Goal: Complete application form

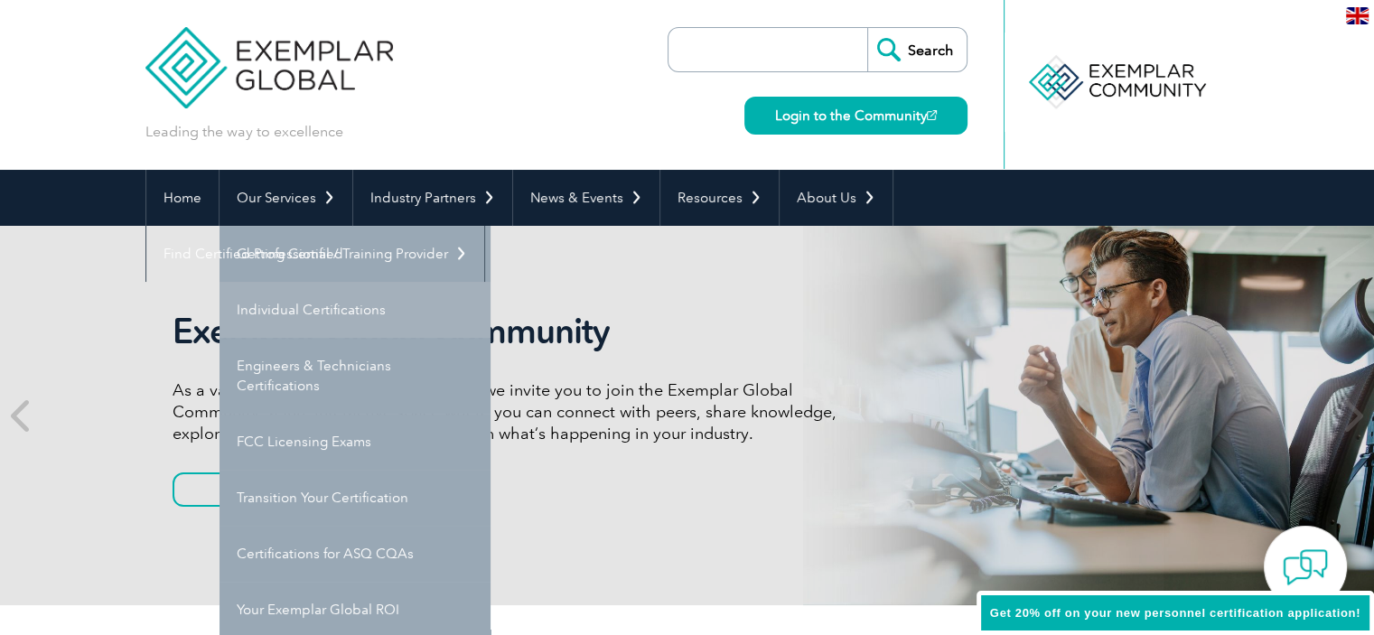
click at [347, 309] on link "Individual Certifications" at bounding box center [354, 310] width 271 height 56
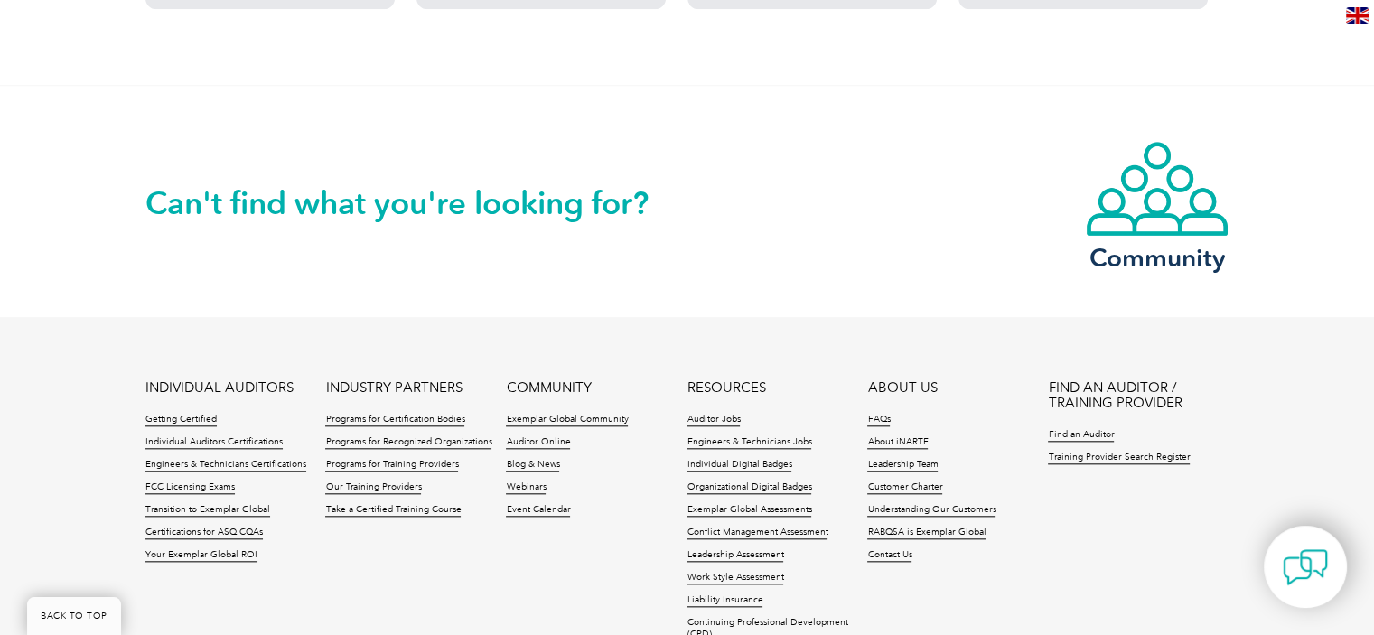
scroll to position [1806, 0]
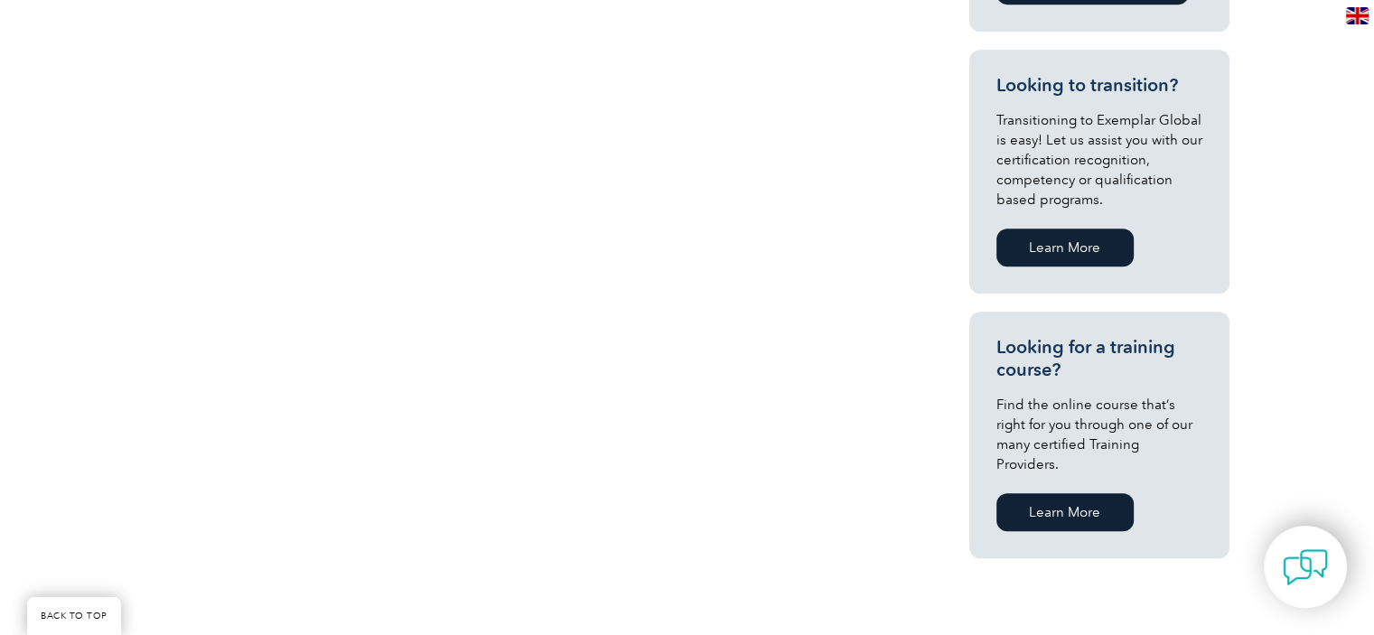
scroll to position [994, 0]
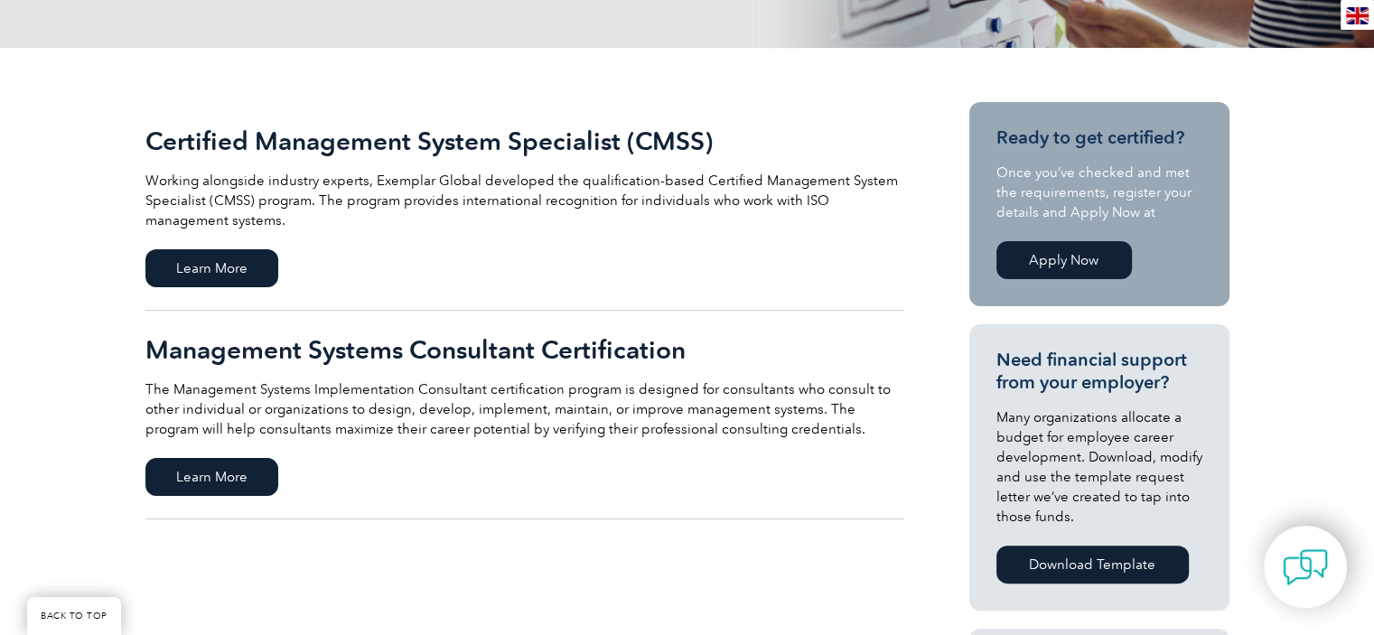
scroll to position [361, 0]
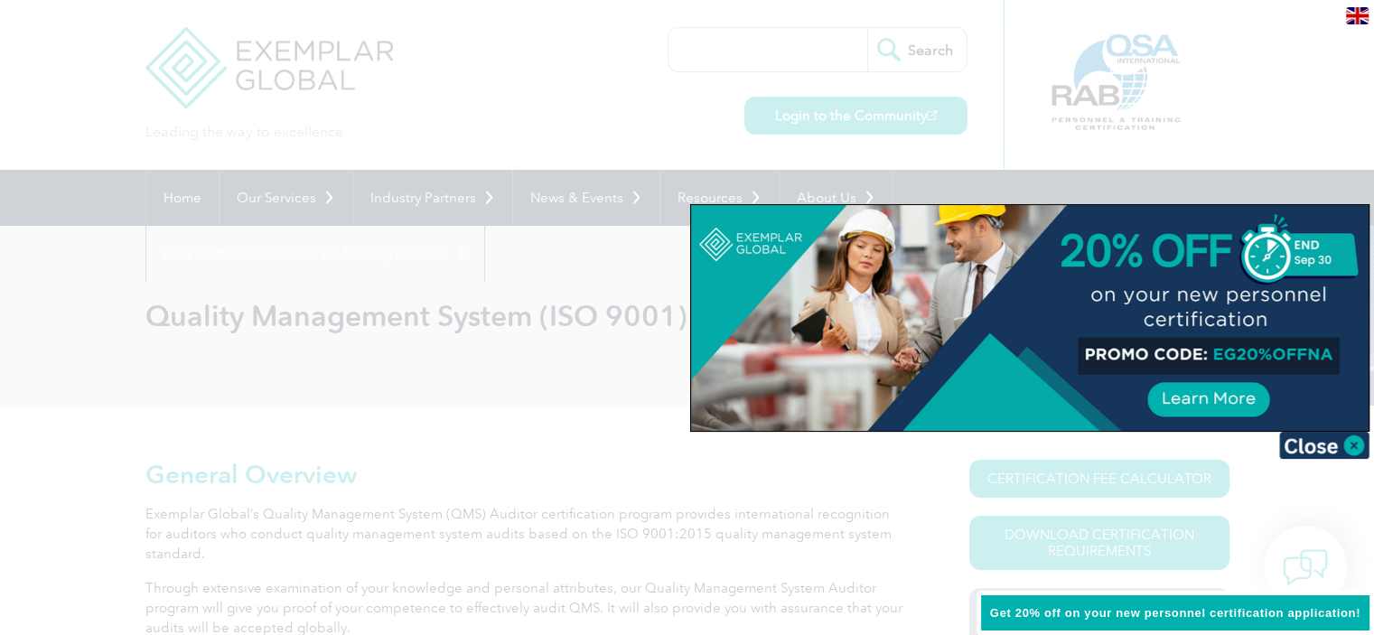
click at [569, 343] on div at bounding box center [687, 317] width 1374 height 635
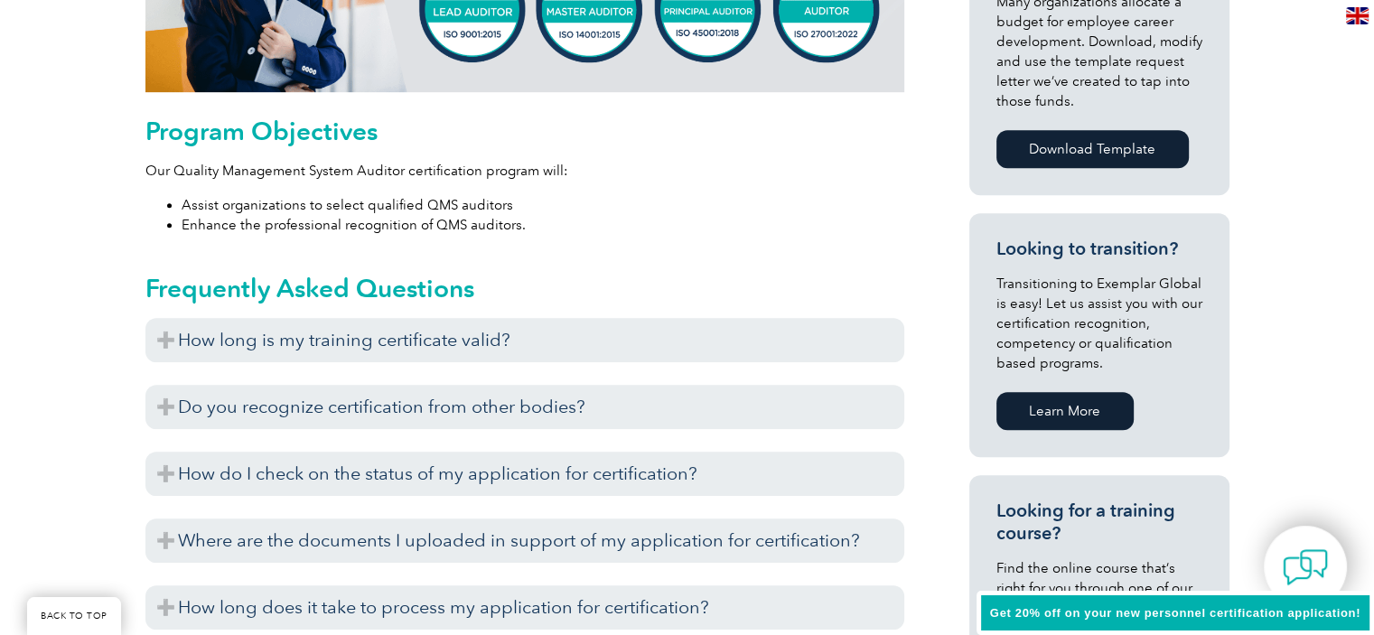
scroll to position [903, 0]
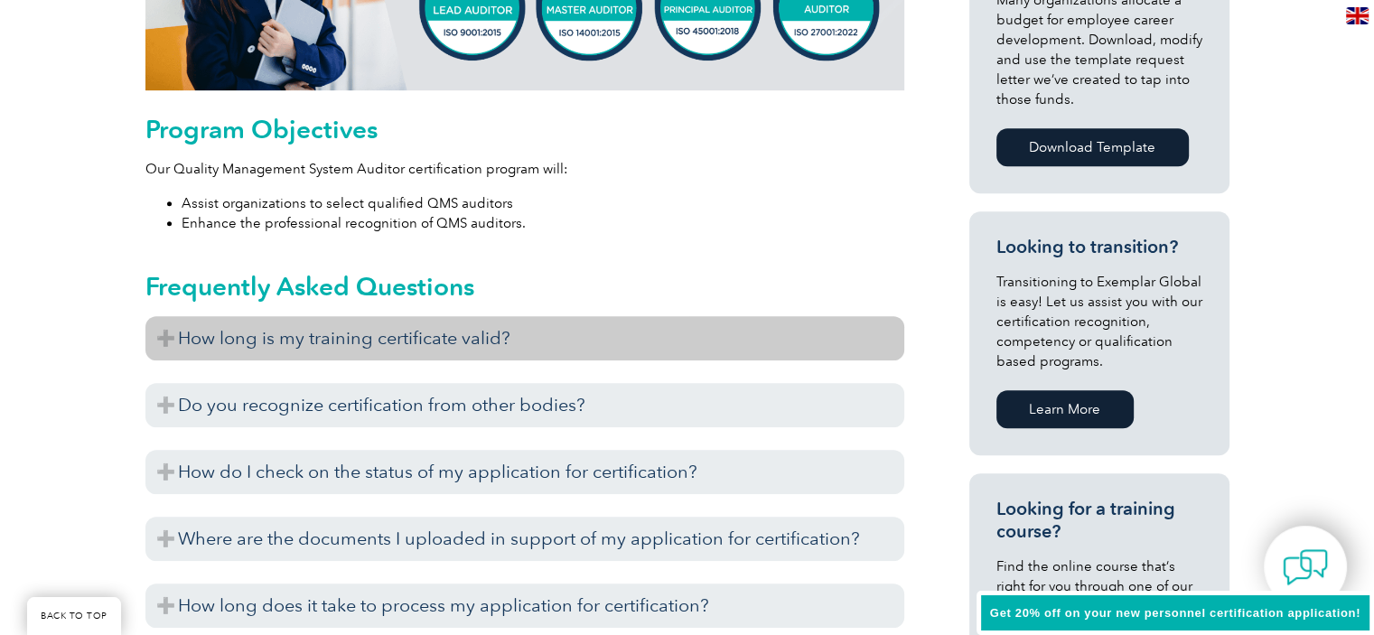
click at [571, 337] on h3 "How long is my training certificate valid?" at bounding box center [524, 338] width 759 height 44
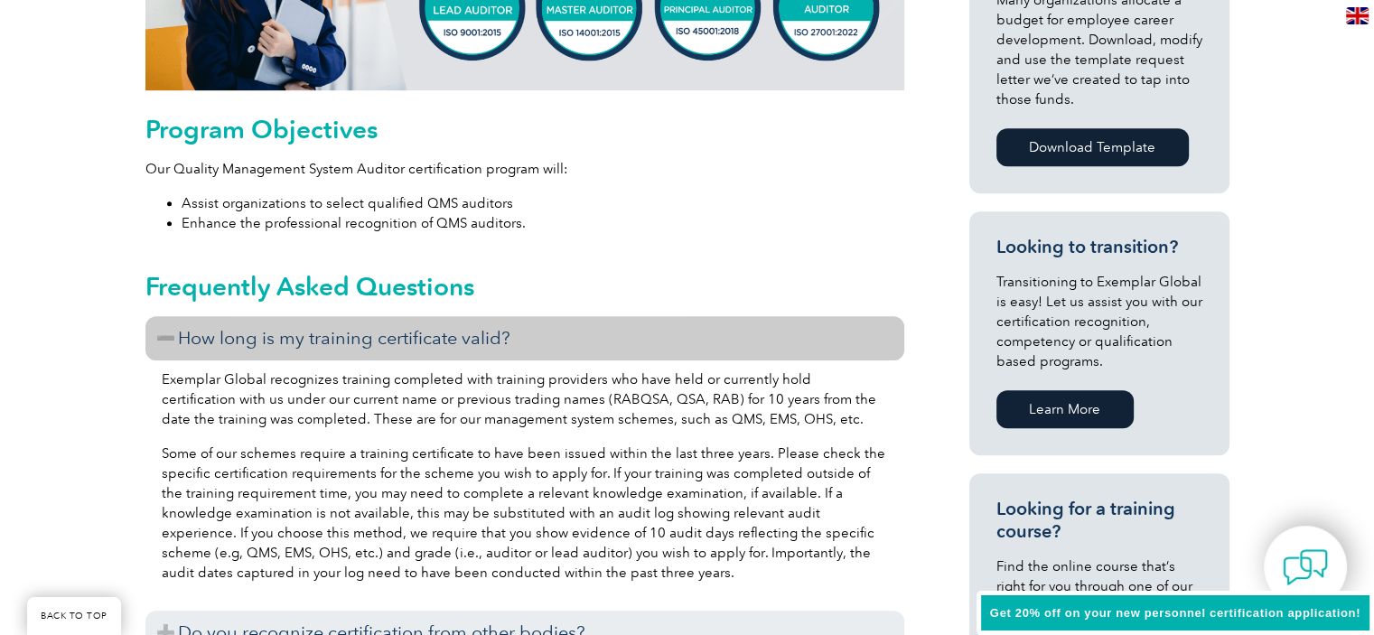
click at [571, 339] on h3 "How long is my training certificate valid?" at bounding box center [524, 338] width 759 height 44
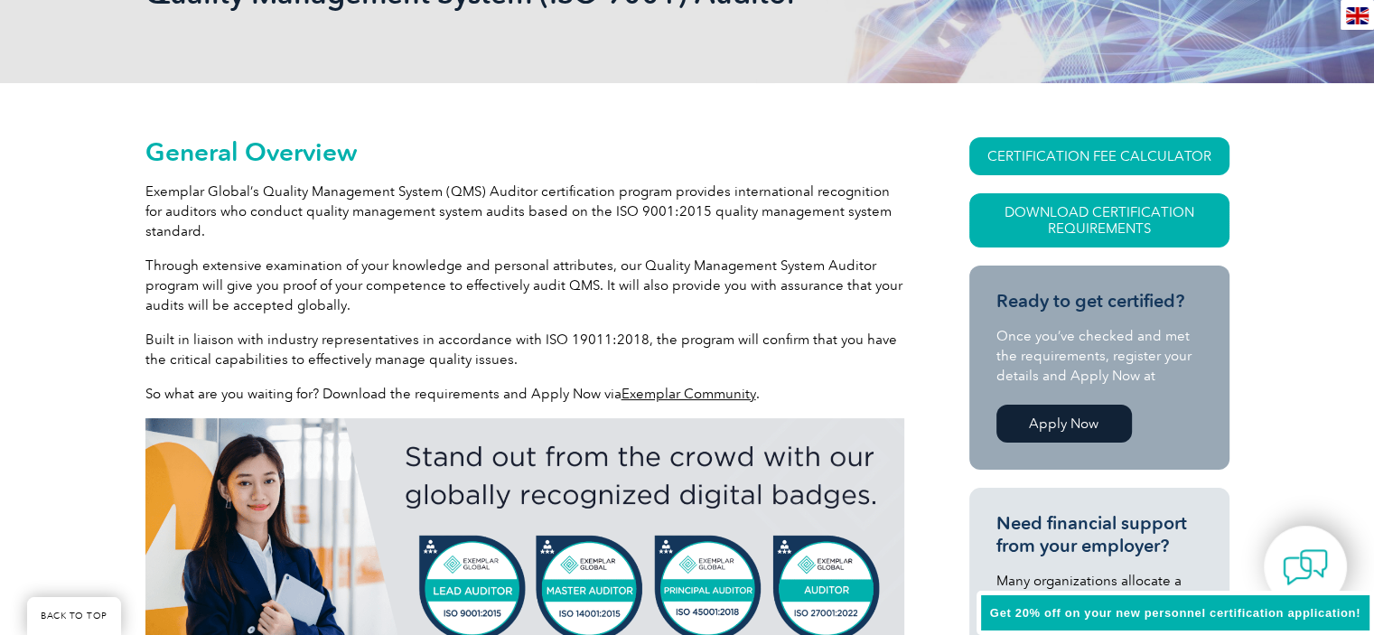
scroll to position [361, 0]
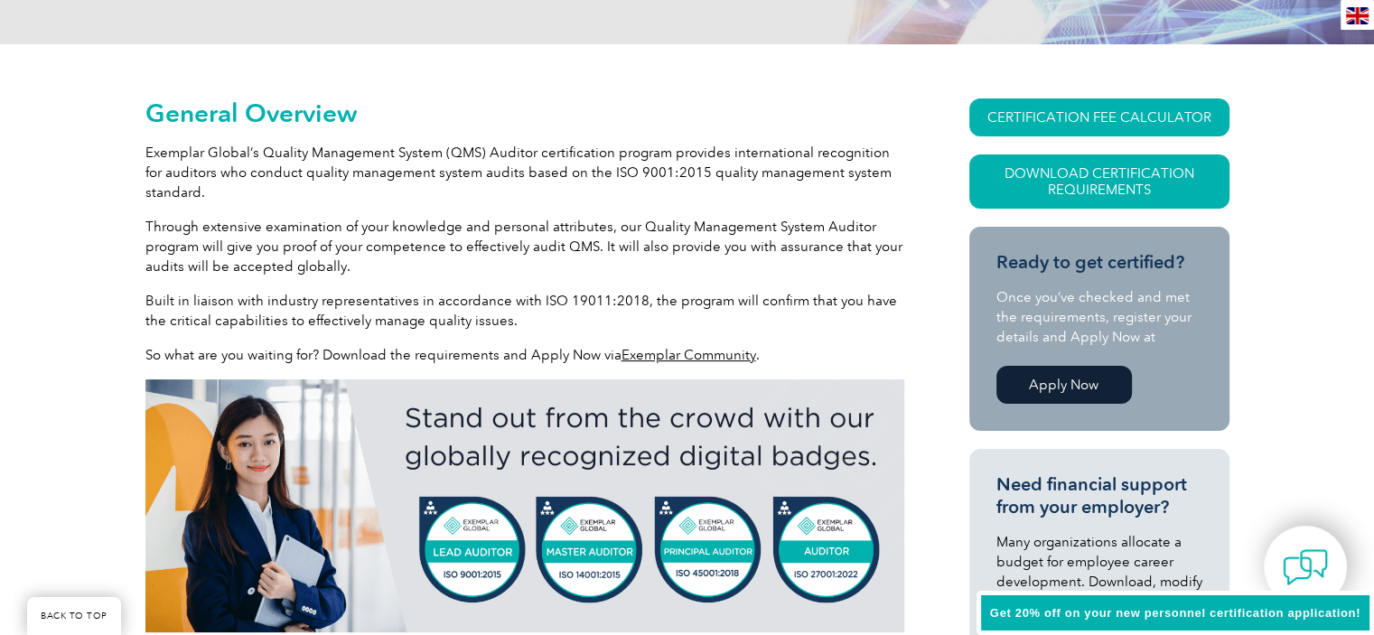
click at [1059, 396] on link "Apply Now" at bounding box center [1063, 385] width 135 height 38
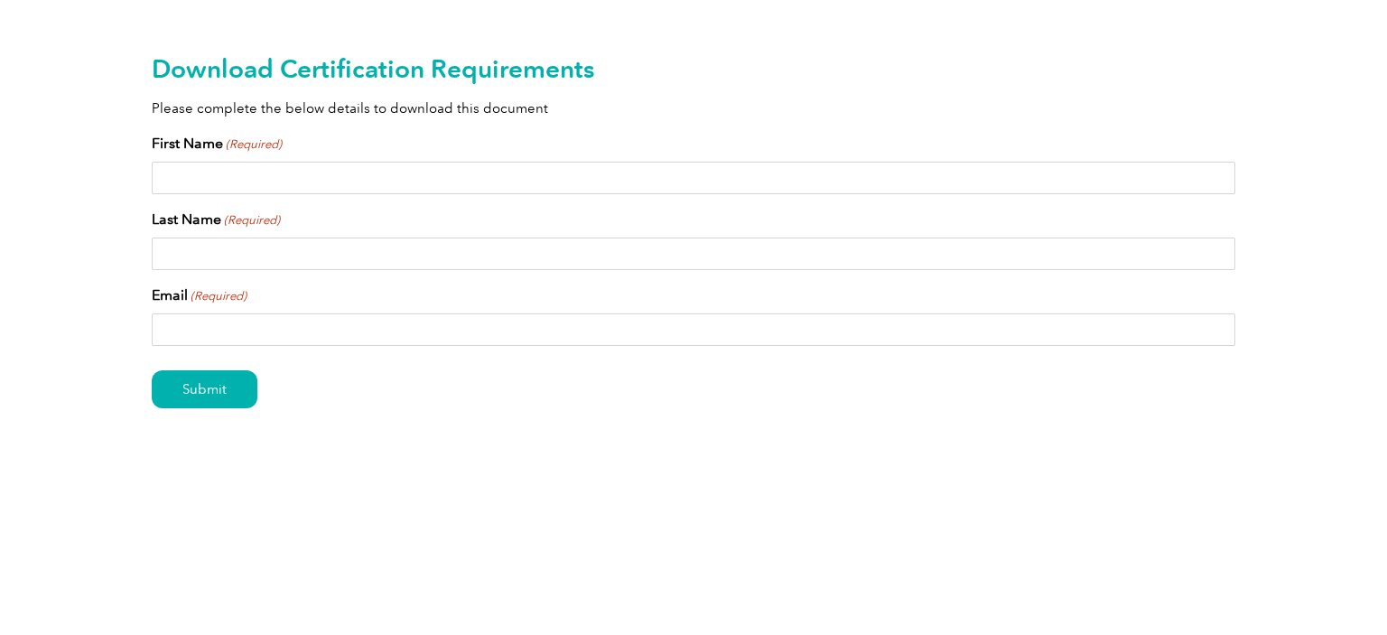
click at [363, 183] on input "First Name (Required)" at bounding box center [694, 178] width 1084 height 33
type input "Bojan"
drag, startPoint x: 254, startPoint y: 254, endPoint x: 173, endPoint y: 254, distance: 80.4
click at [173, 254] on input "NASEVSKI" at bounding box center [694, 254] width 1084 height 33
type input "[PERSON_NAME]"
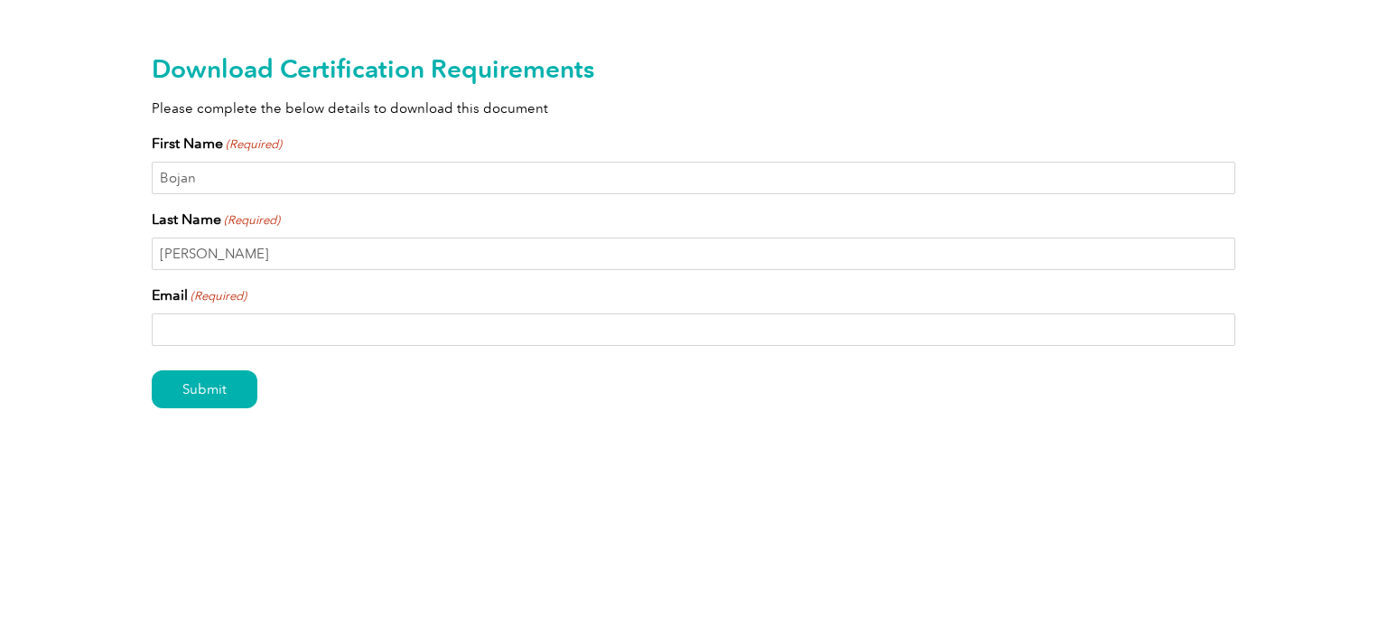
click at [185, 322] on input "Email (Required)" at bounding box center [694, 329] width 1084 height 33
type input "[EMAIL_ADDRESS][DOMAIN_NAME]"
click at [224, 397] on input "Submit" at bounding box center [205, 389] width 106 height 38
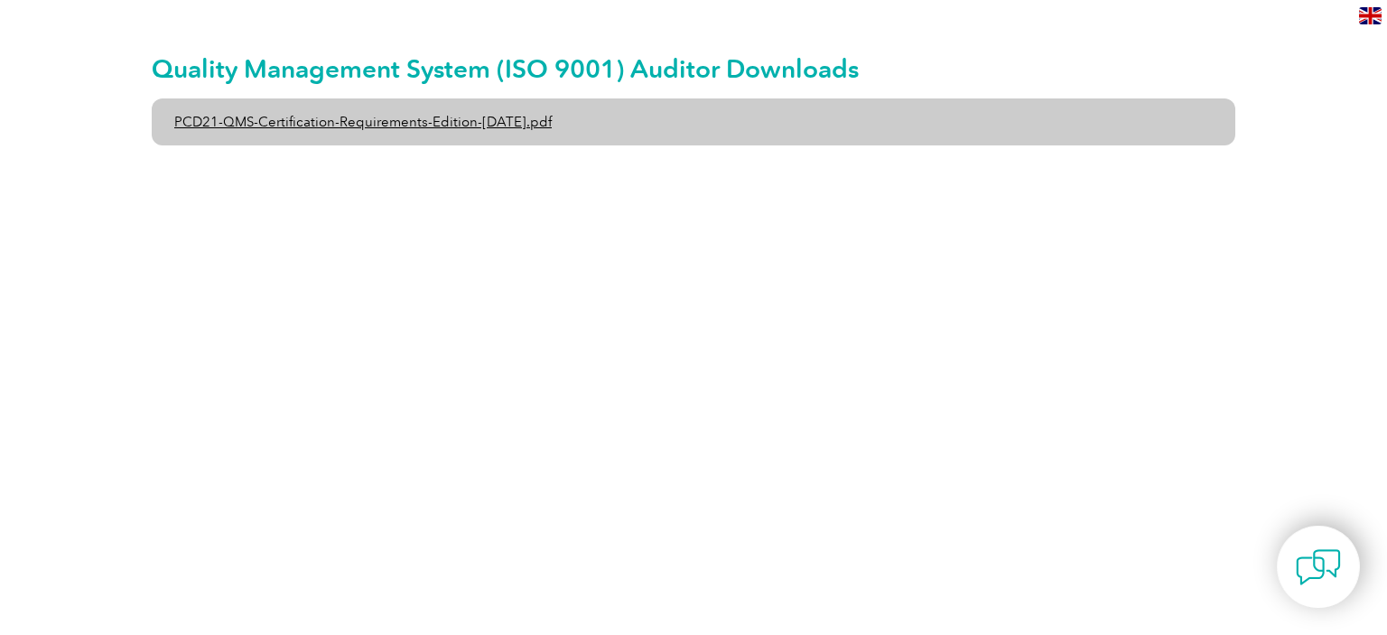
click at [456, 122] on link "PCD21-QMS-Certification-Requirements-Edition-[DATE].pdf" at bounding box center [694, 121] width 1084 height 47
